Goal: Check status: Check status

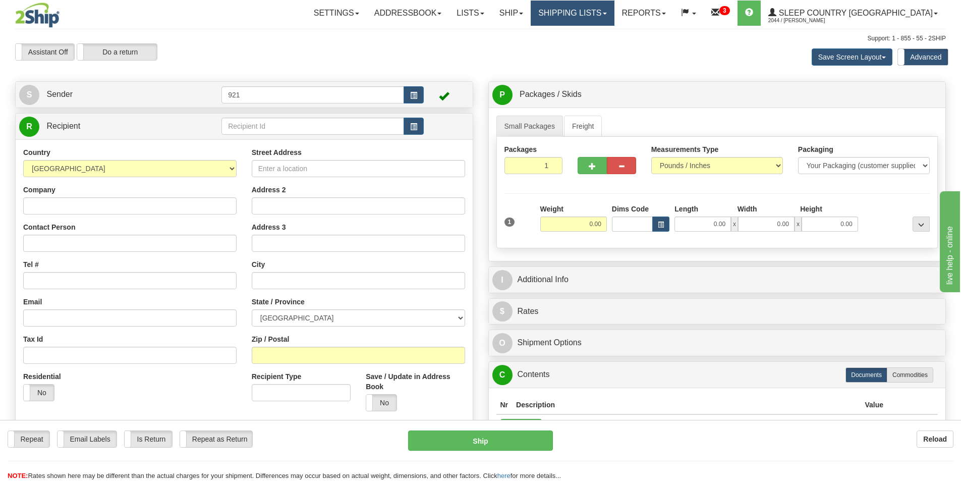
click at [607, 17] on link "Shipping lists" at bounding box center [571, 13] width 83 height 25
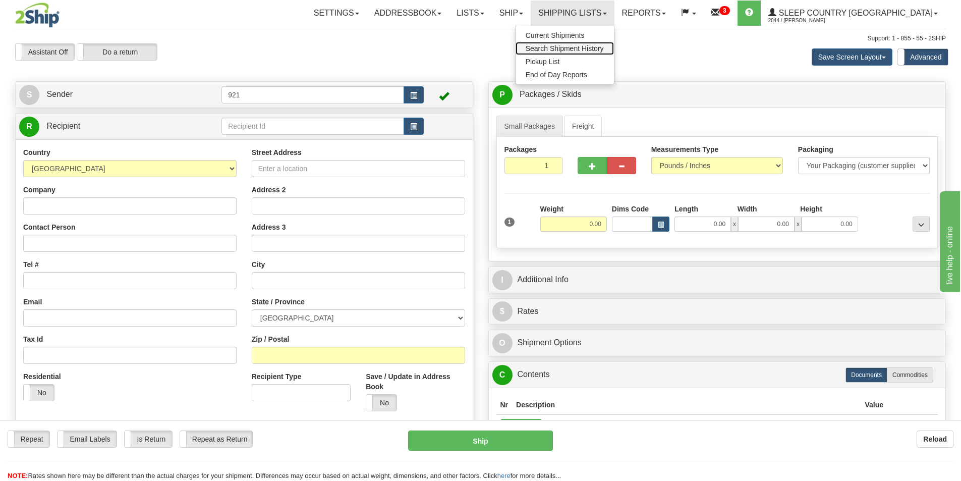
click at [604, 48] on span "Search Shipment History" at bounding box center [564, 48] width 78 height 8
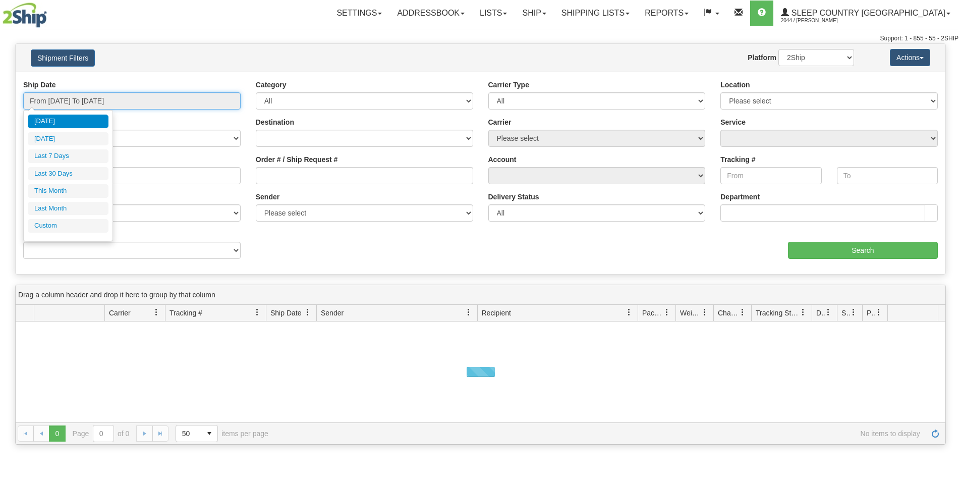
click at [70, 97] on input "From [DATE] To [DATE]" at bounding box center [131, 100] width 217 height 17
click at [62, 175] on li "Last 30 Days" at bounding box center [68, 174] width 81 height 14
type input "From [DATE] To [DATE]"
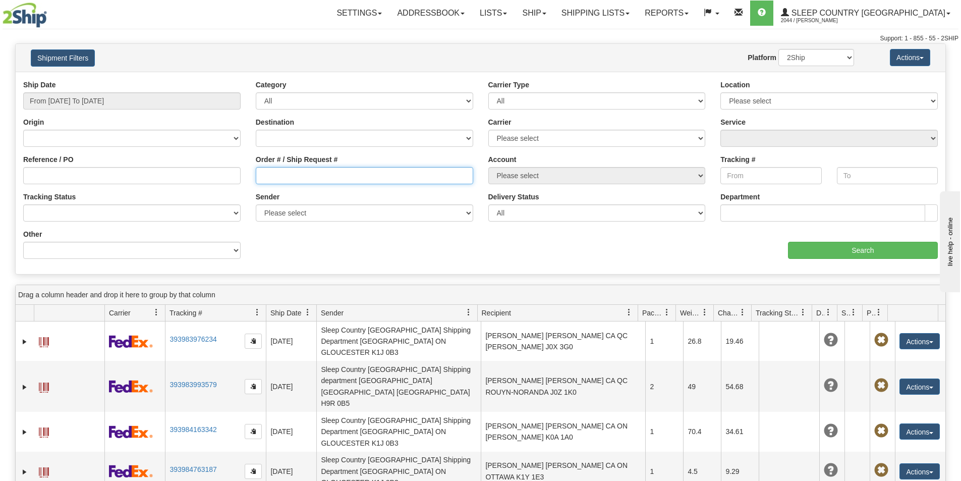
click at [348, 178] on input "Order # / Ship Request #" at bounding box center [364, 175] width 217 height 17
paste input "1060370"
type input "1060370"
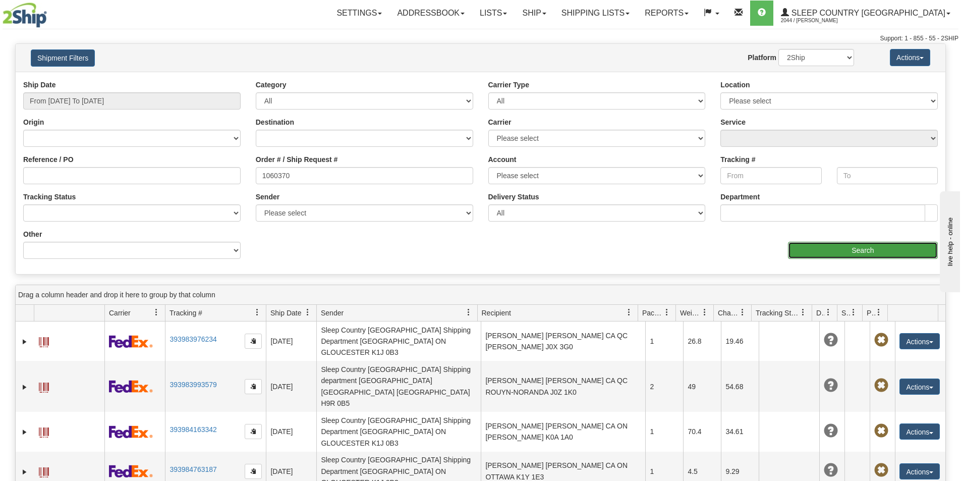
click at [824, 250] on input "Search" at bounding box center [863, 250] width 150 height 17
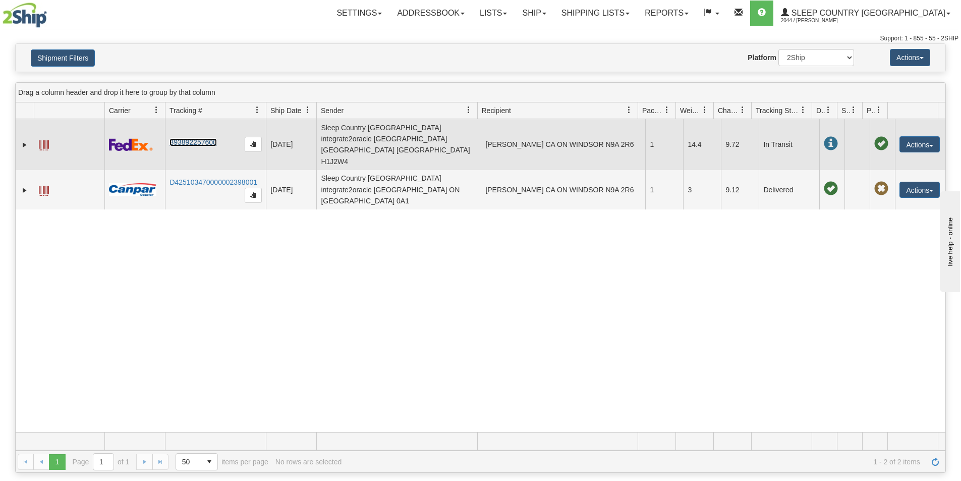
click at [187, 138] on link "393892257600" at bounding box center [192, 142] width 47 height 8
